Goal: Information Seeking & Learning: Check status

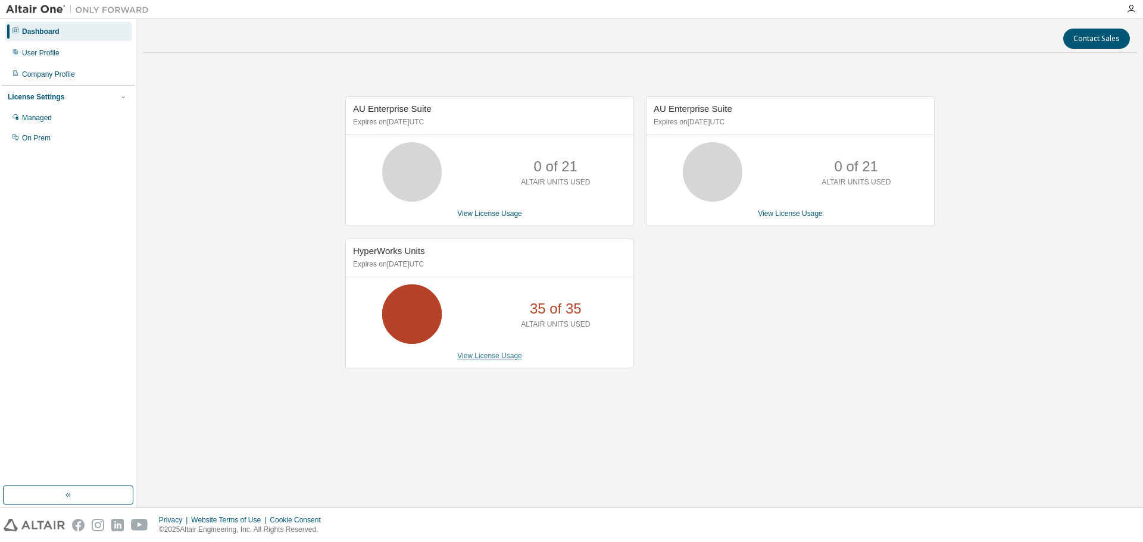
click at [491, 356] on link "View License Usage" at bounding box center [489, 356] width 65 height 8
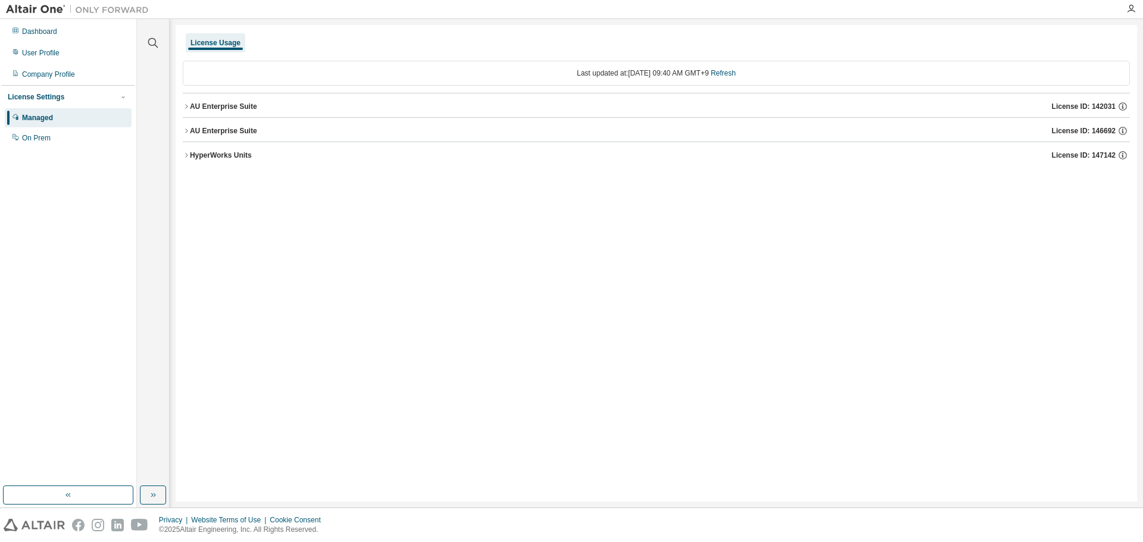
click at [196, 108] on div "AU Enterprise Suite" at bounding box center [223, 107] width 67 height 10
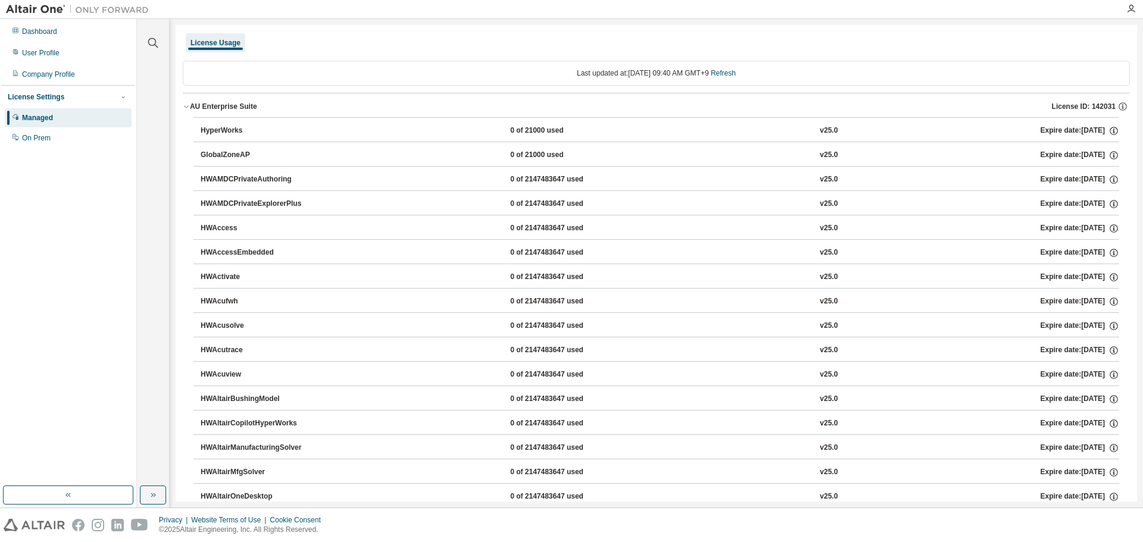
click at [186, 99] on button "AU Enterprise Suite License ID: 142031" at bounding box center [656, 106] width 947 height 26
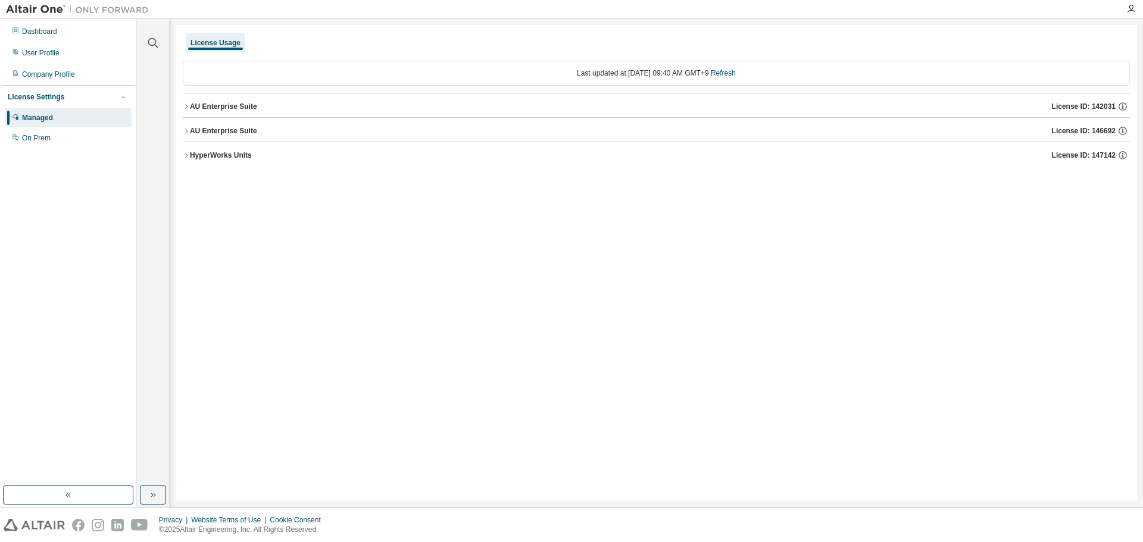
click at [214, 158] on div "HyperWorks Units" at bounding box center [221, 156] width 62 height 10
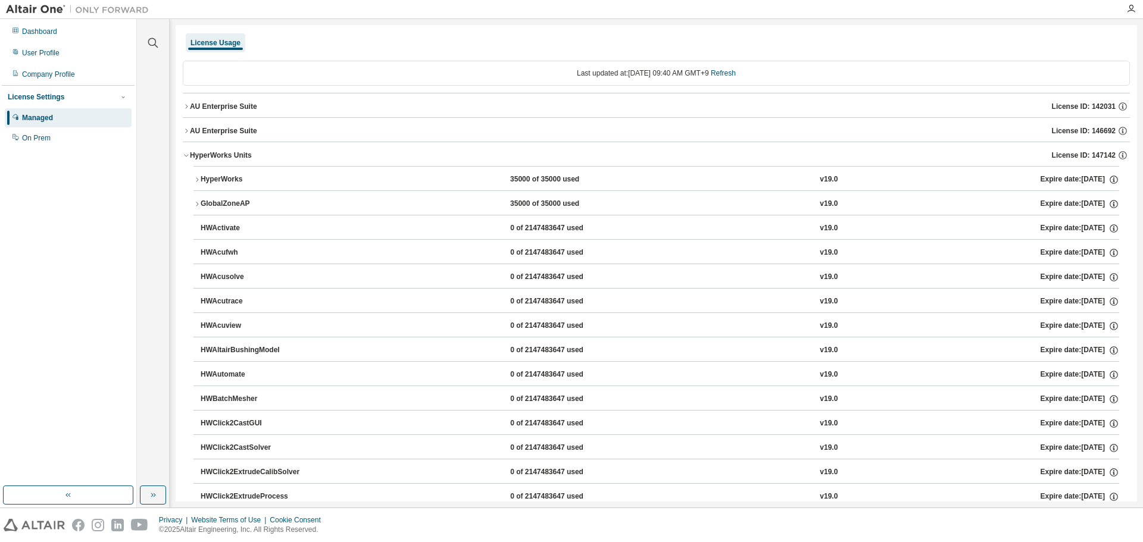
click at [224, 162] on button "HyperWorks Units License ID: 147142" at bounding box center [656, 155] width 947 height 26
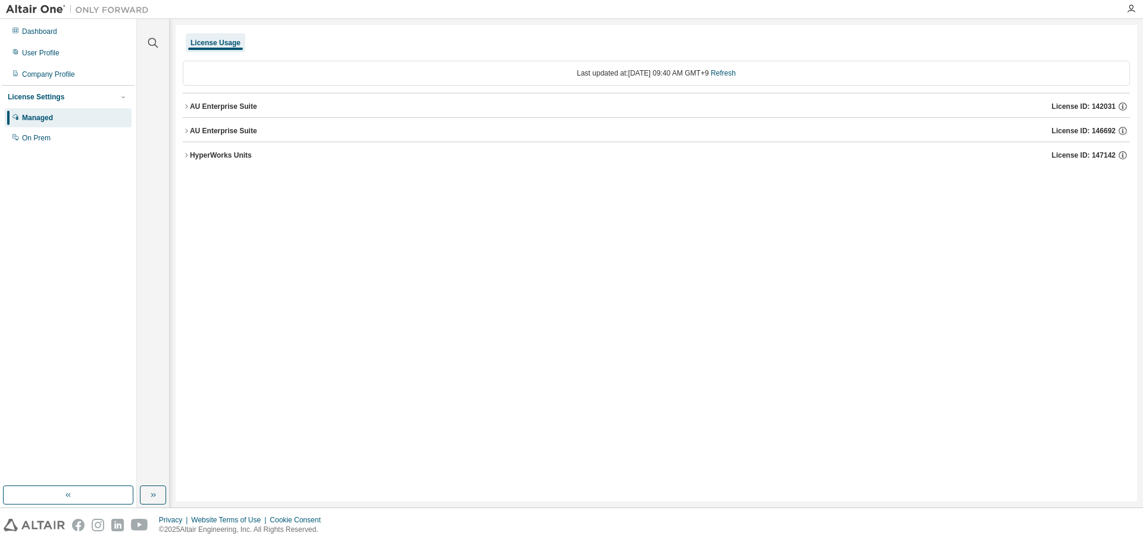
click at [223, 136] on div "AU Enterprise Suite License ID: 146692" at bounding box center [660, 131] width 940 height 11
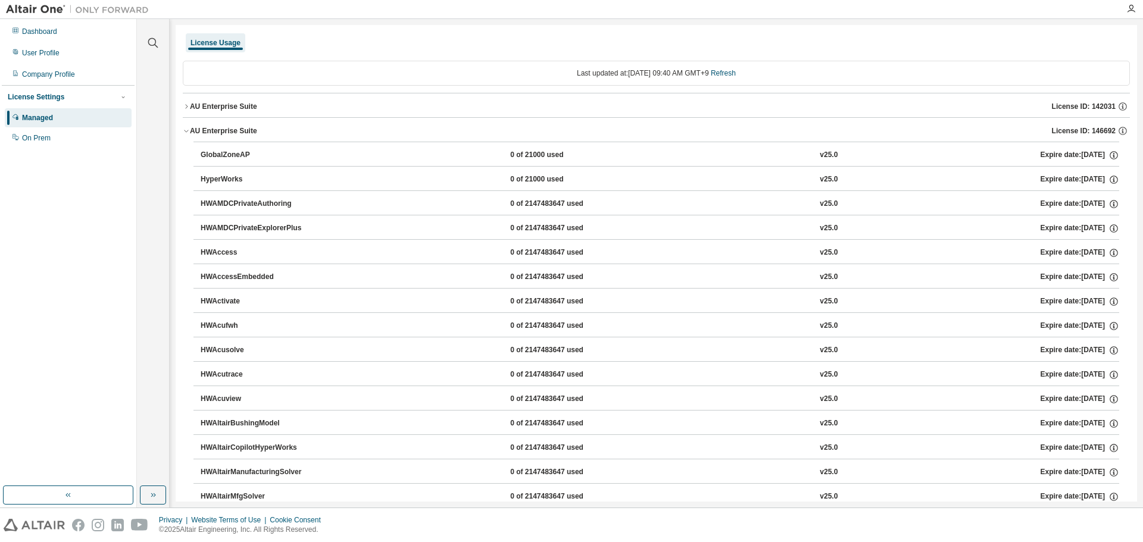
click at [221, 131] on div "AU Enterprise Suite" at bounding box center [223, 131] width 67 height 10
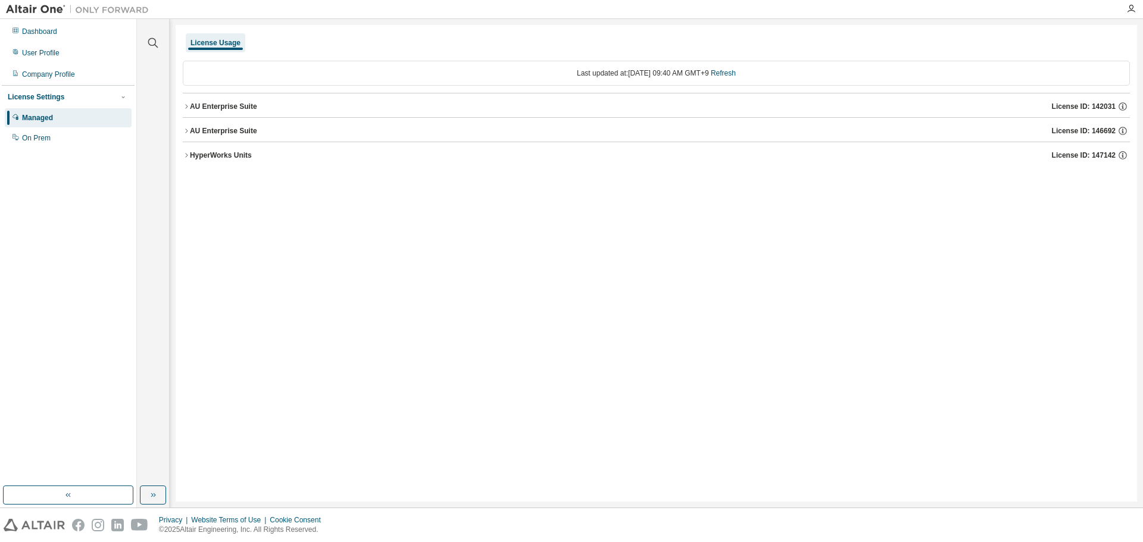
click at [39, 113] on div "Managed" at bounding box center [68, 117] width 127 height 19
click at [73, 136] on div "On Prem" at bounding box center [68, 138] width 127 height 19
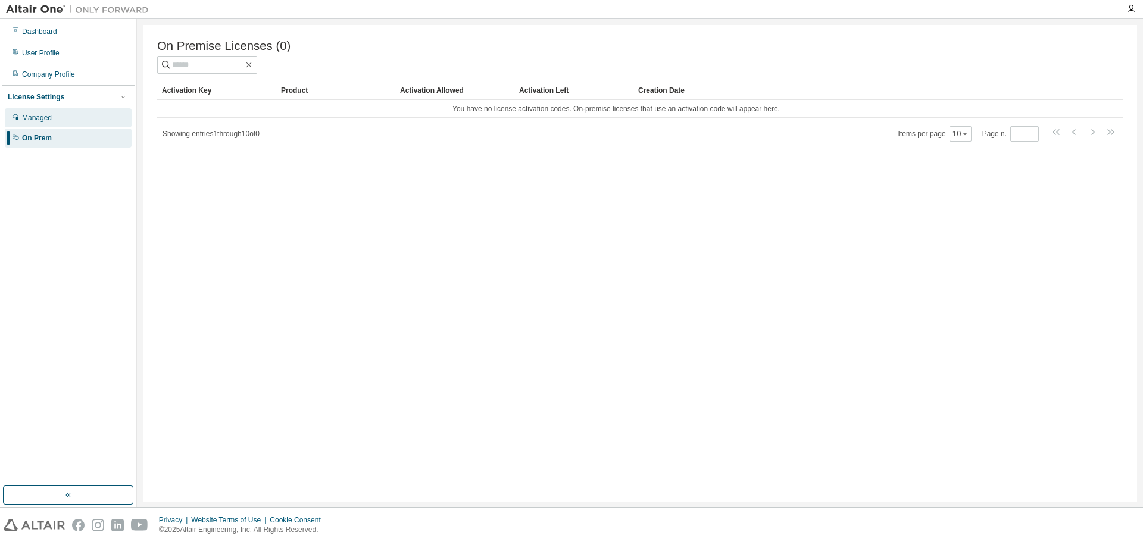
click at [46, 116] on div "Managed" at bounding box center [37, 118] width 30 height 10
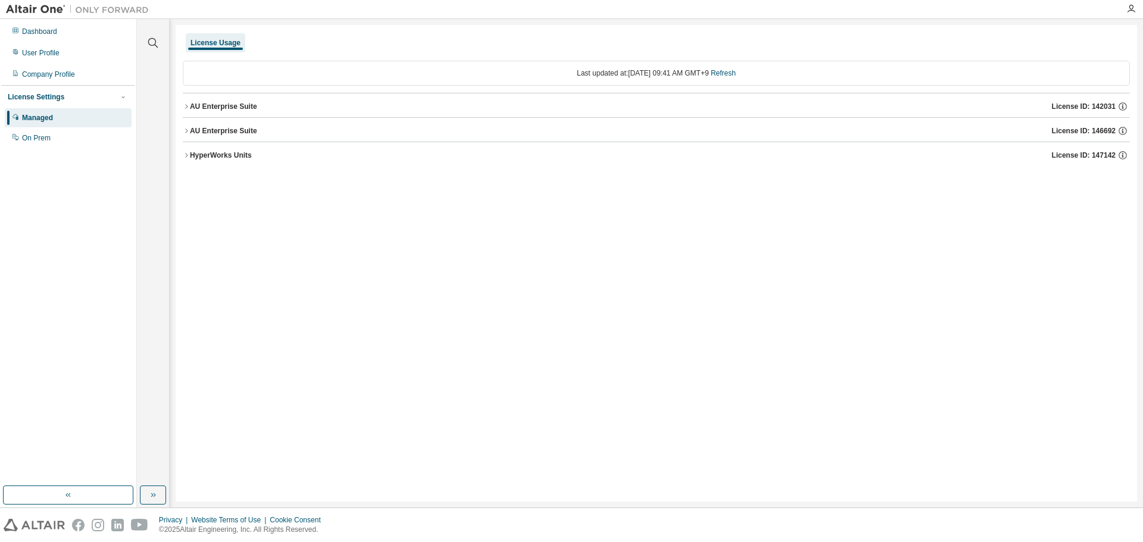
click at [62, 100] on div "License Settings" at bounding box center [68, 97] width 121 height 11
click at [46, 36] on div "Dashboard" at bounding box center [68, 31] width 127 height 19
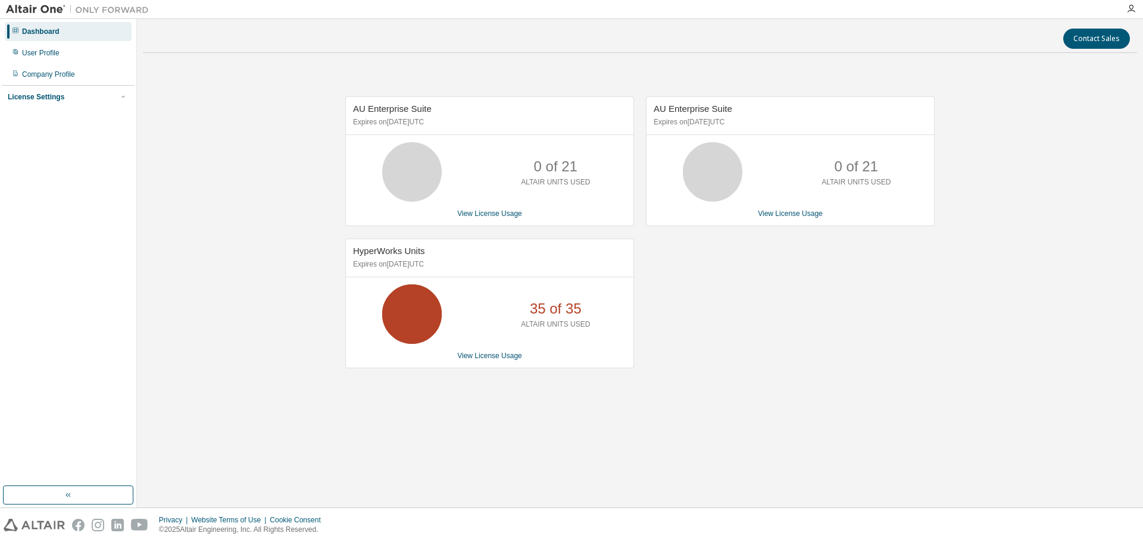
click at [800, 331] on div "AU Enterprise Suite Expires on [DATE] UTC 0 of 21 ALTAIR UNITS USED View Licens…" at bounding box center [784, 238] width 301 height 284
click at [855, 293] on div "AU Enterprise Suite Expires on [DATE] UTC 0 of 21 ALTAIR UNITS USED View Licens…" at bounding box center [784, 238] width 301 height 284
drag, startPoint x: 353, startPoint y: 251, endPoint x: 481, endPoint y: 266, distance: 129.5
click at [481, 266] on div "HyperWorks Units Expires on [DATE] UTC" at bounding box center [489, 258] width 287 height 38
click at [481, 266] on p "Expires on [DATE] UTC" at bounding box center [488, 264] width 270 height 10
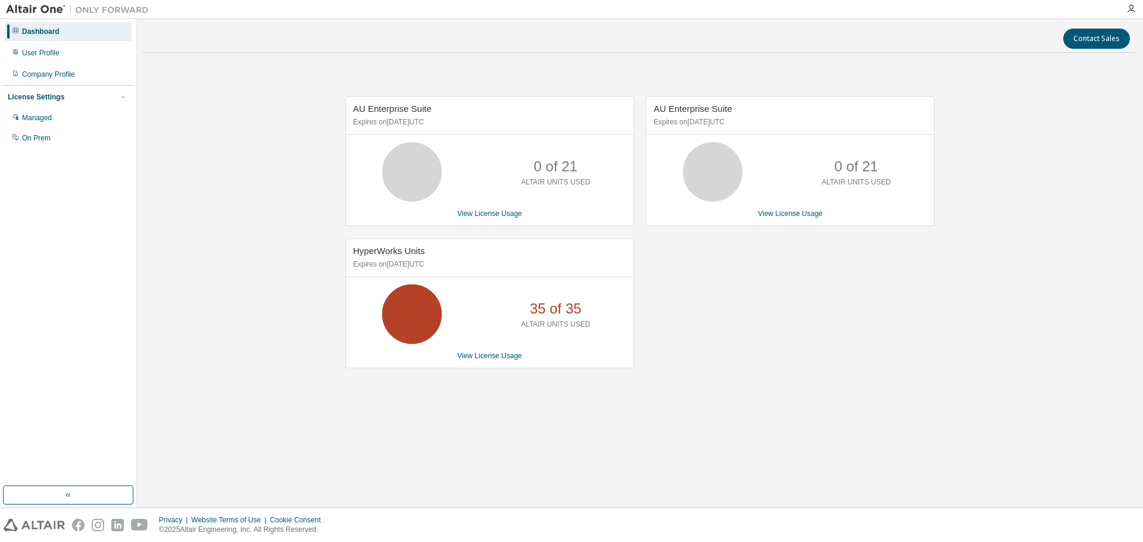
click at [824, 349] on div "AU Enterprise Suite Expires on [DATE] UTC 0 of 21 ALTAIR UNITS USED View Licens…" at bounding box center [784, 238] width 301 height 284
click at [799, 317] on div "AU Enterprise Suite Expires on [DATE] UTC 0 of 21 ALTAIR UNITS USED View Licens…" at bounding box center [784, 238] width 301 height 284
click at [744, 358] on div "AU Enterprise Suite Expires on [DATE] UTC 0 of 21 ALTAIR UNITS USED View Licens…" at bounding box center [784, 238] width 301 height 284
click at [877, 416] on div "Contact Sales AU Enterprise Suite Expires on April 28, 2026 UTC 0 of 21 ALTAIR …" at bounding box center [640, 263] width 994 height 477
click at [911, 337] on div "AU Enterprise Suite Expires on [DATE] UTC 0 of 21 ALTAIR UNITS USED View Licens…" at bounding box center [784, 238] width 301 height 284
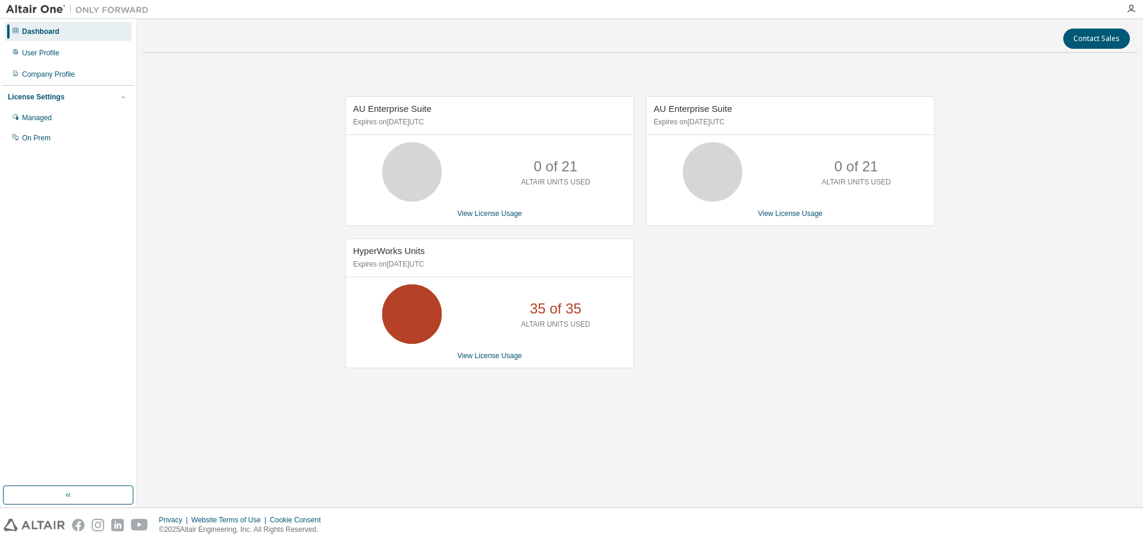
click at [800, 379] on div "AU Enterprise Suite Expires on [DATE] UTC 0 of 21 ALTAIR UNITS USED View Licens…" at bounding box center [784, 238] width 301 height 284
